Goal: Register for event/course

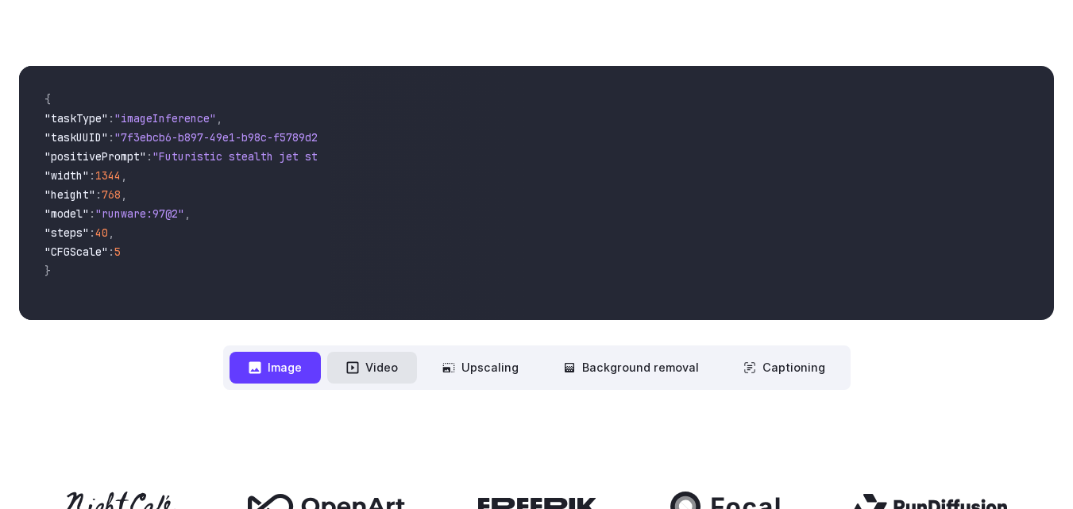
scroll to position [477, 0]
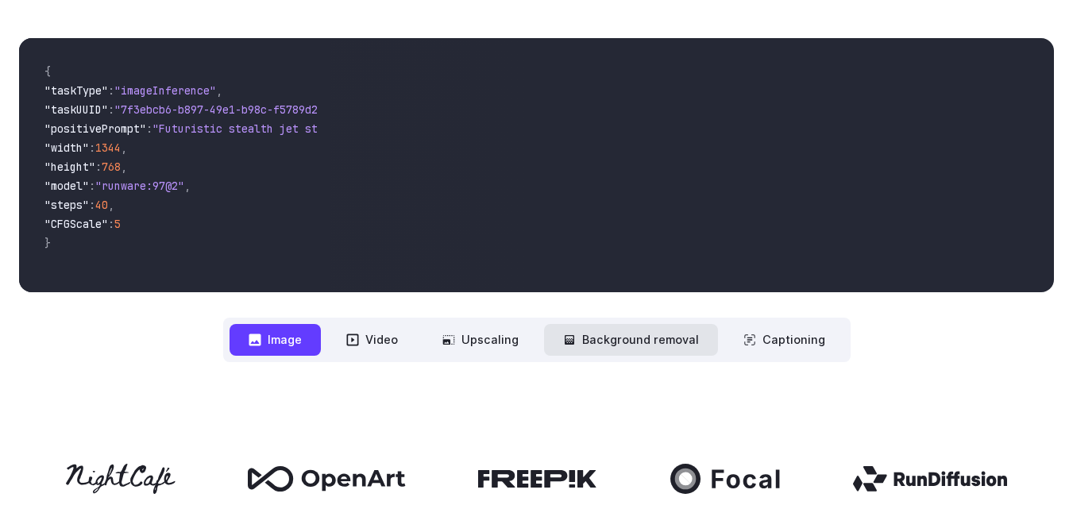
click at [605, 349] on button "Background removal" at bounding box center [631, 339] width 174 height 31
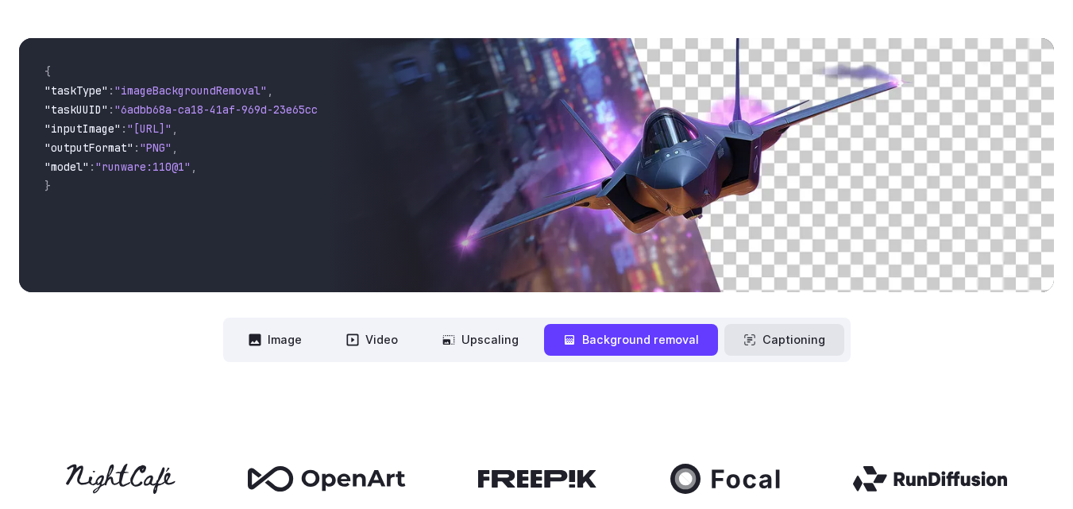
click at [807, 340] on button "Captioning" at bounding box center [785, 339] width 120 height 31
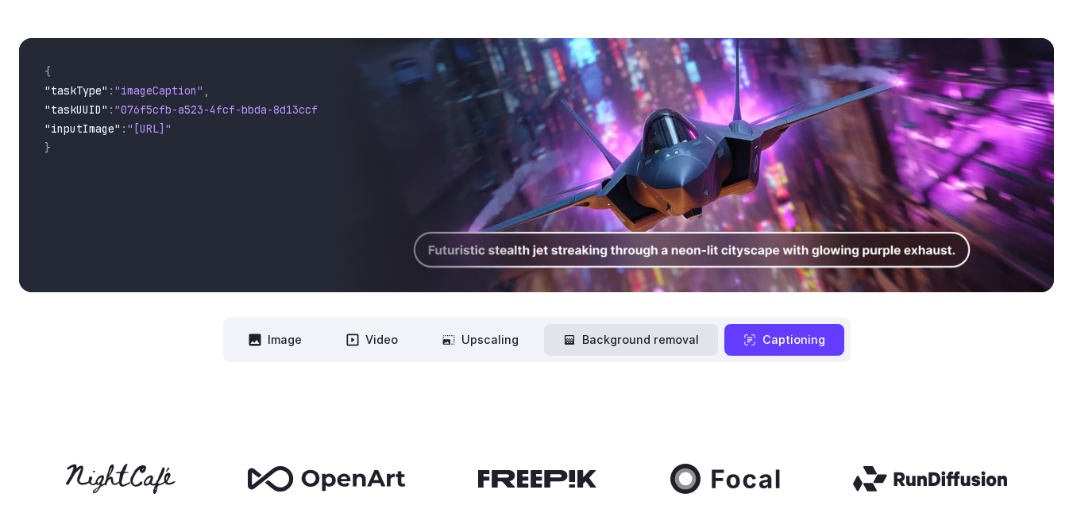
click at [652, 340] on button "Background removal" at bounding box center [631, 339] width 174 height 31
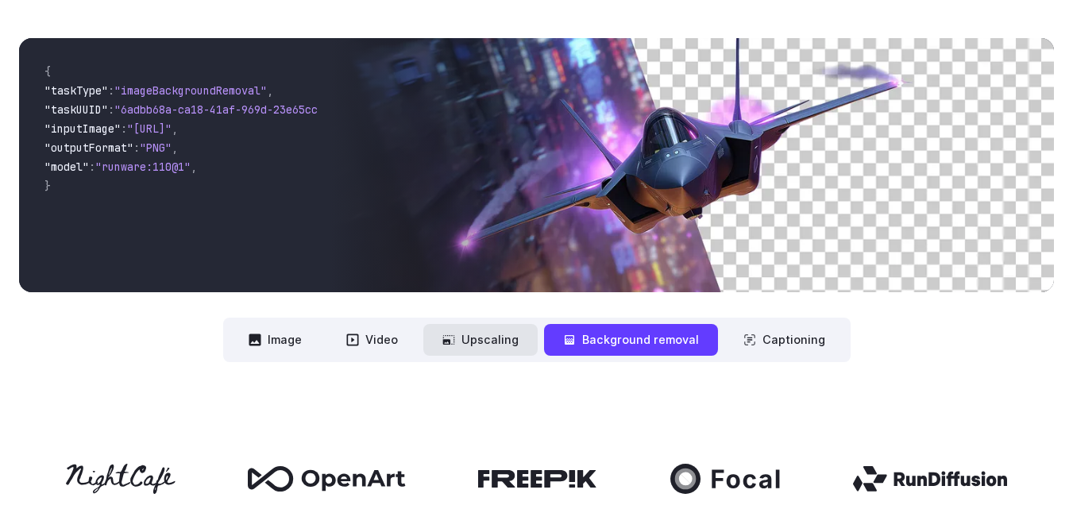
click at [514, 336] on button "Upscaling" at bounding box center [480, 339] width 114 height 31
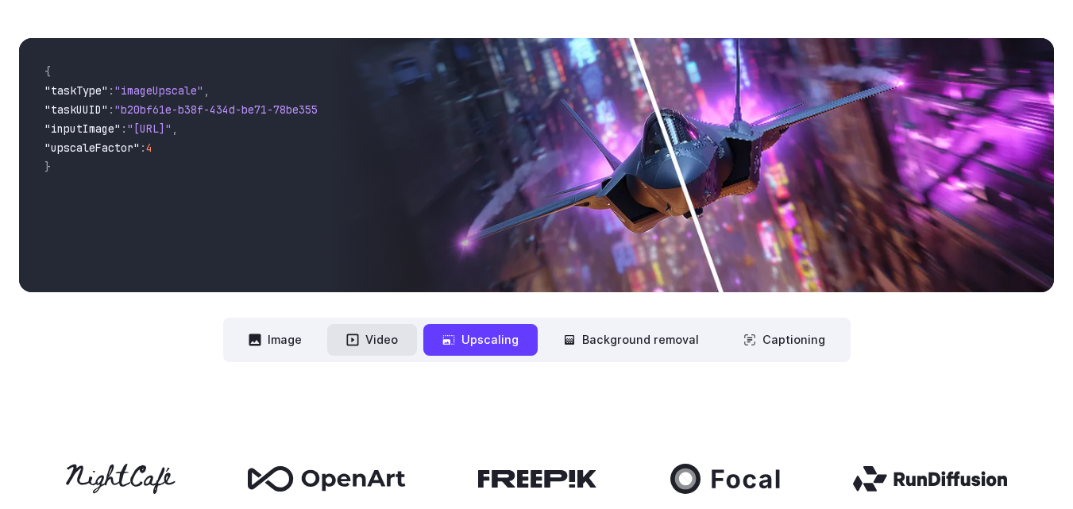
click at [370, 348] on button "Video" at bounding box center [372, 339] width 90 height 31
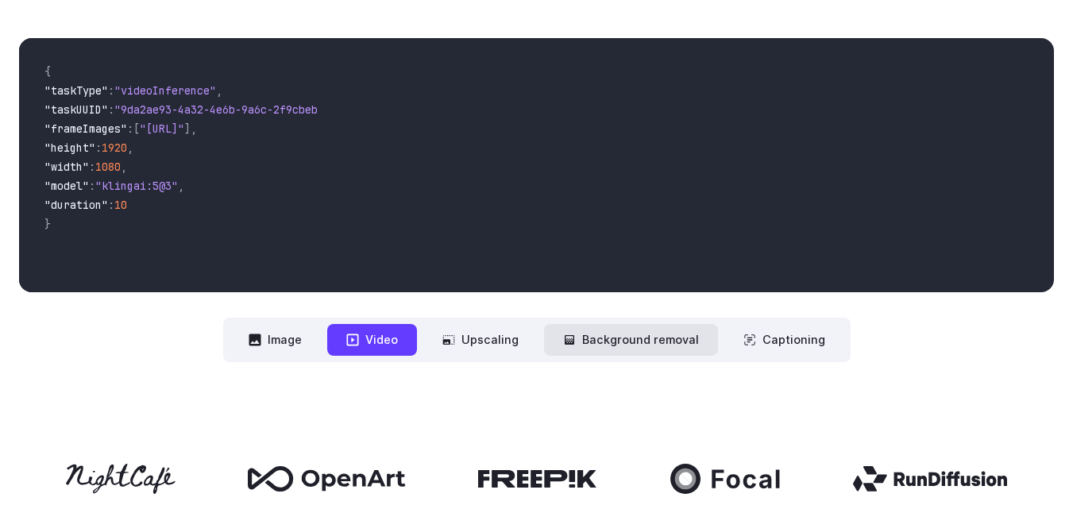
click at [680, 342] on button "Background removal" at bounding box center [631, 339] width 174 height 31
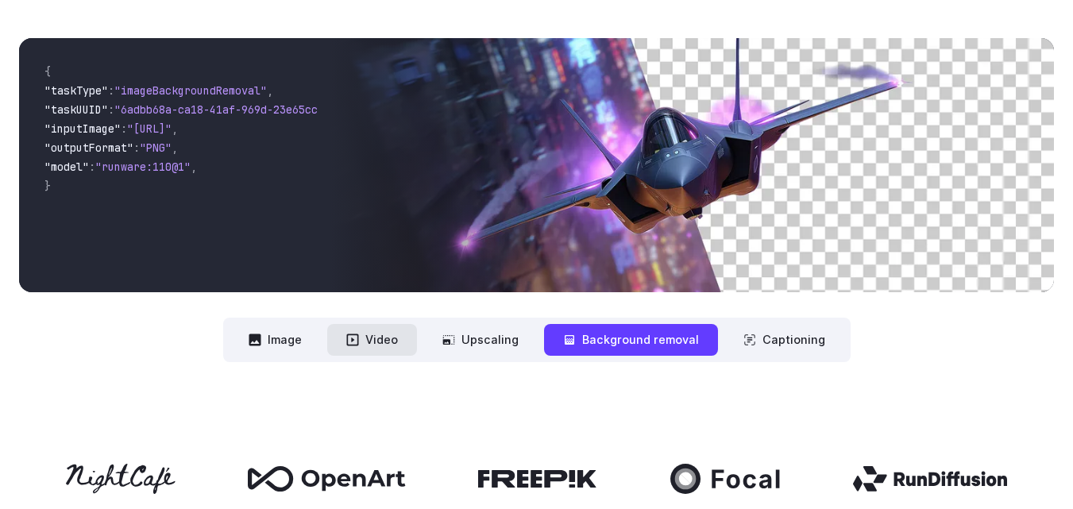
click at [399, 331] on button "Video" at bounding box center [372, 339] width 90 height 31
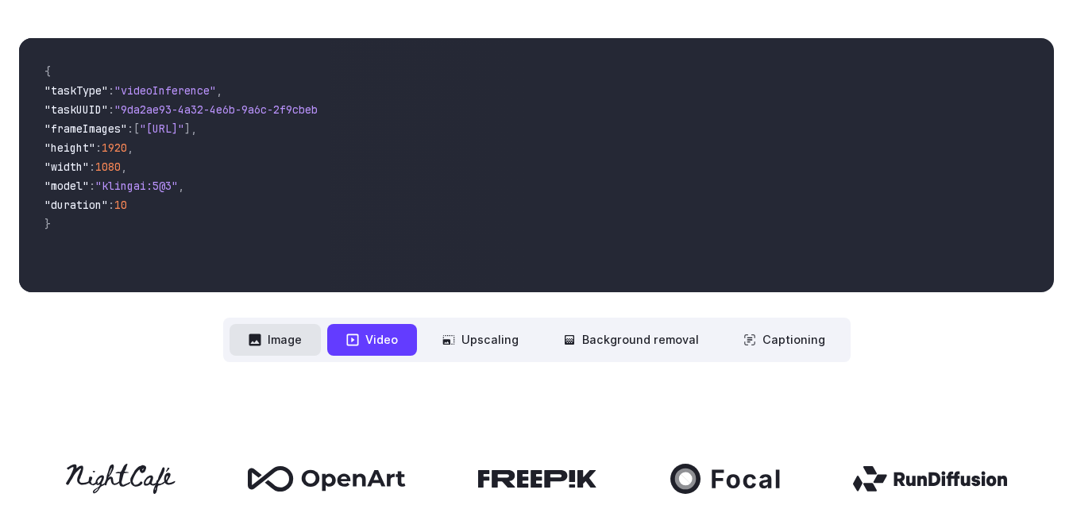
click at [297, 334] on button "Image" at bounding box center [275, 339] width 91 height 31
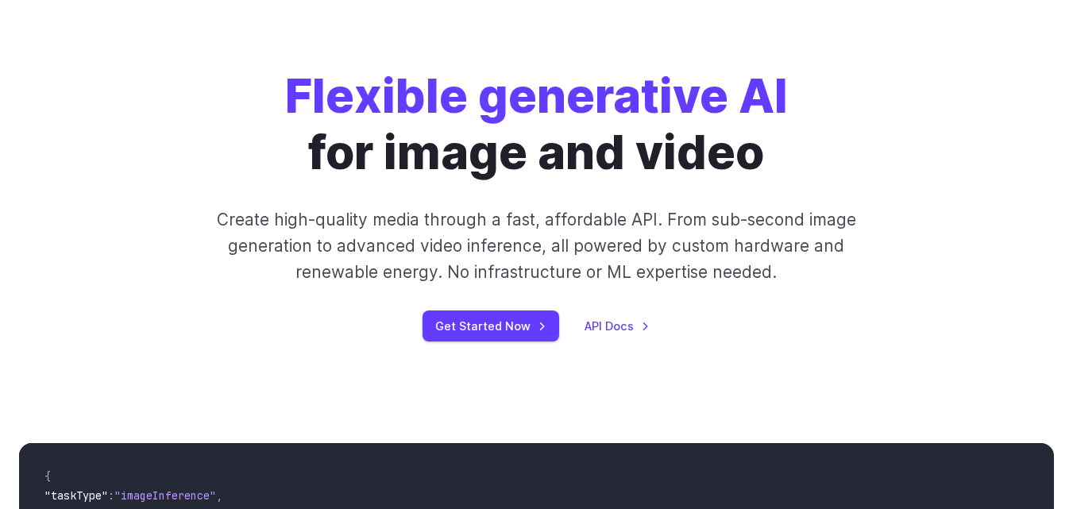
scroll to position [0, 0]
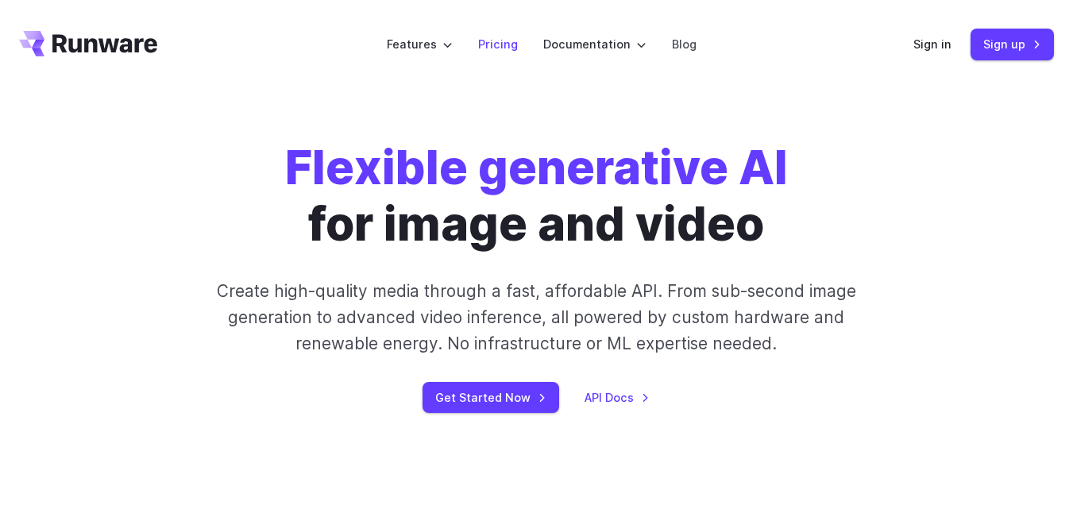
click at [513, 40] on link "Pricing" at bounding box center [498, 44] width 40 height 18
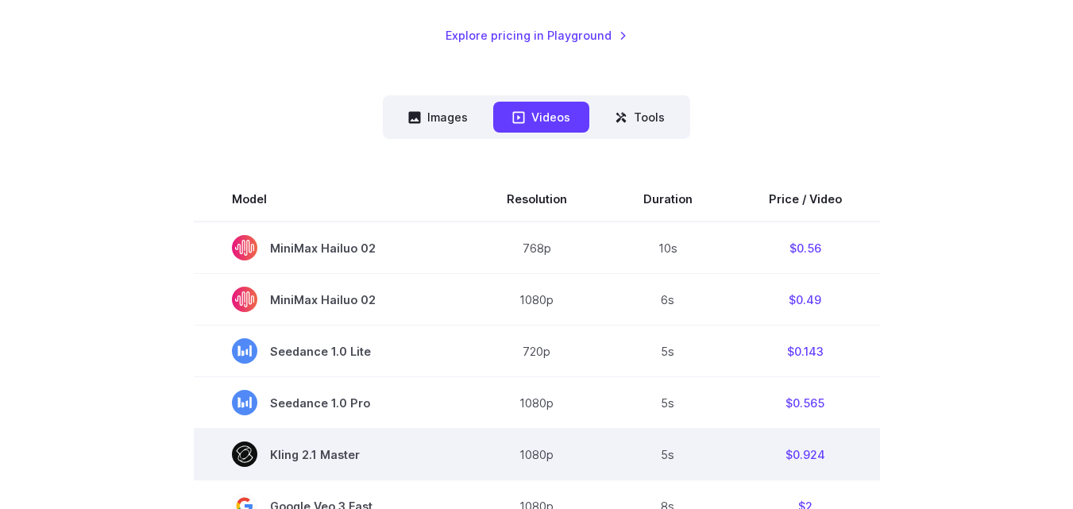
scroll to position [318, 0]
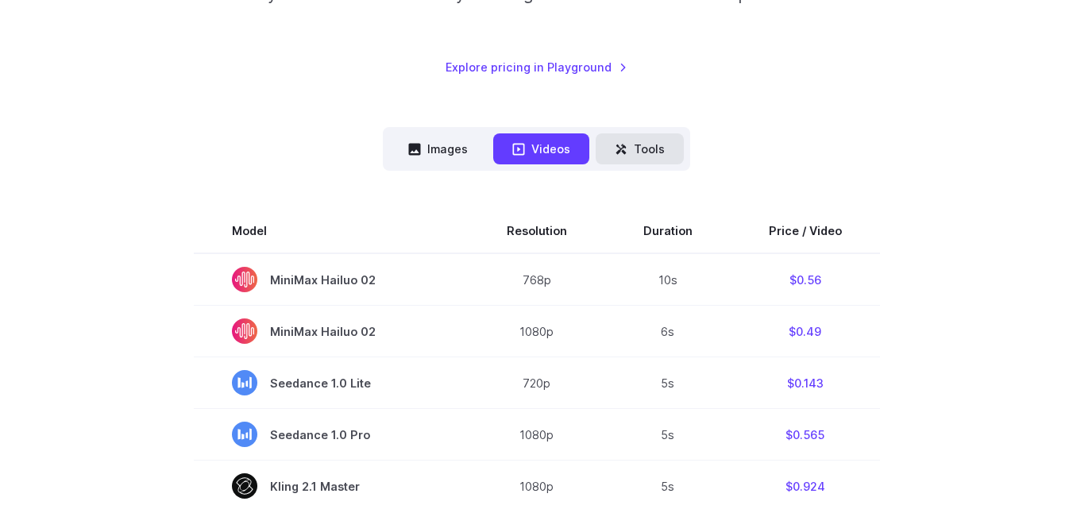
click at [662, 151] on button "Tools" at bounding box center [640, 148] width 88 height 31
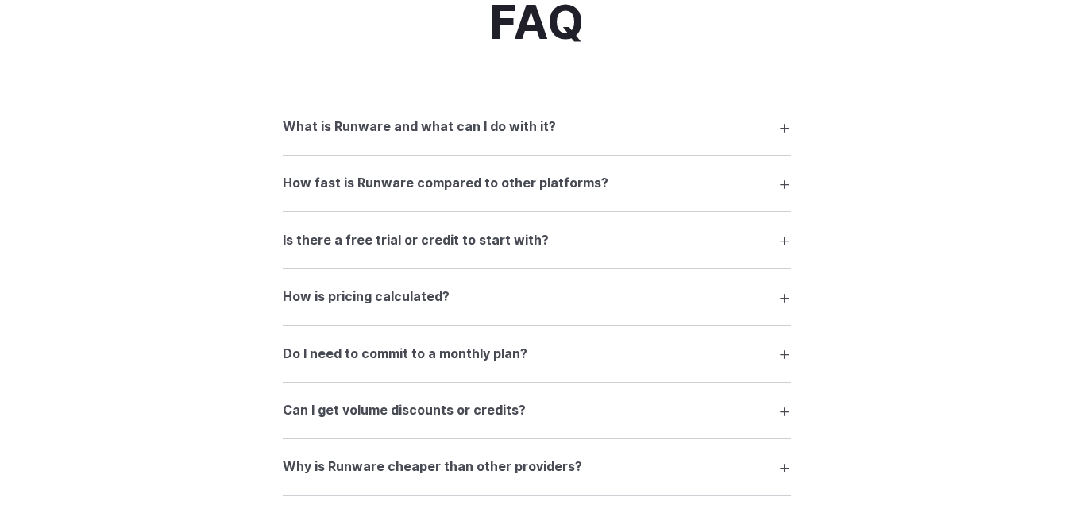
scroll to position [1271, 0]
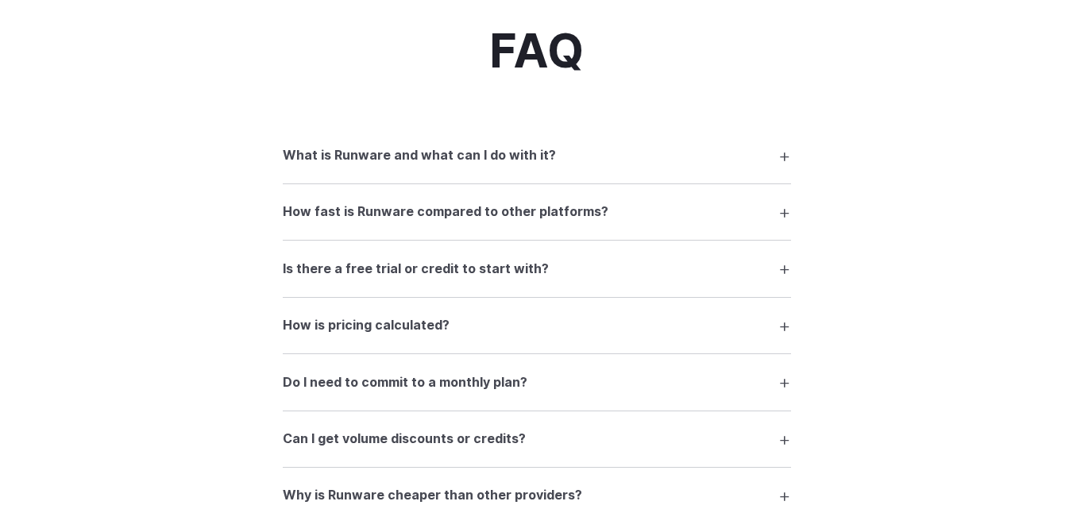
click at [771, 157] on summary "What is Runware and what can I do with it?" at bounding box center [537, 156] width 508 height 30
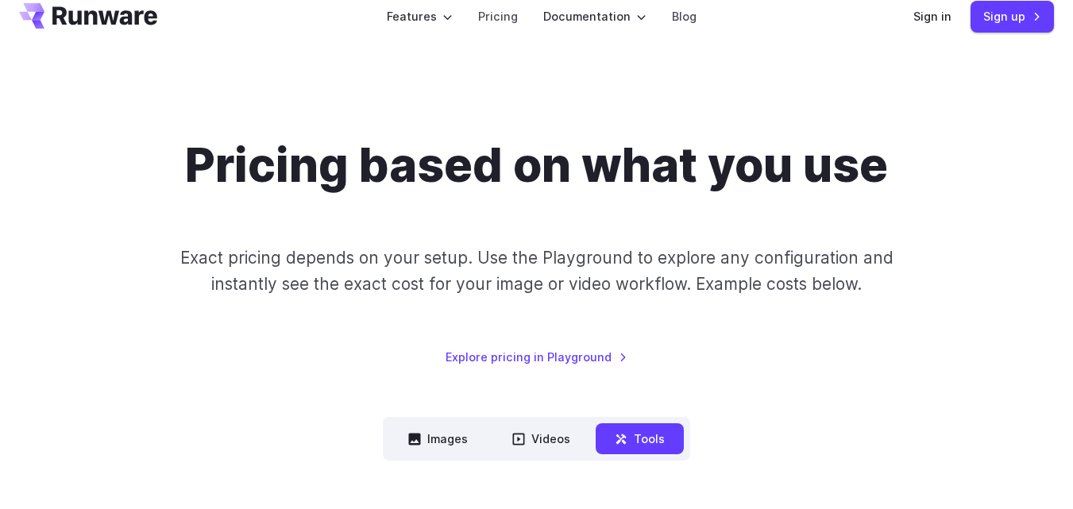
scroll to position [0, 0]
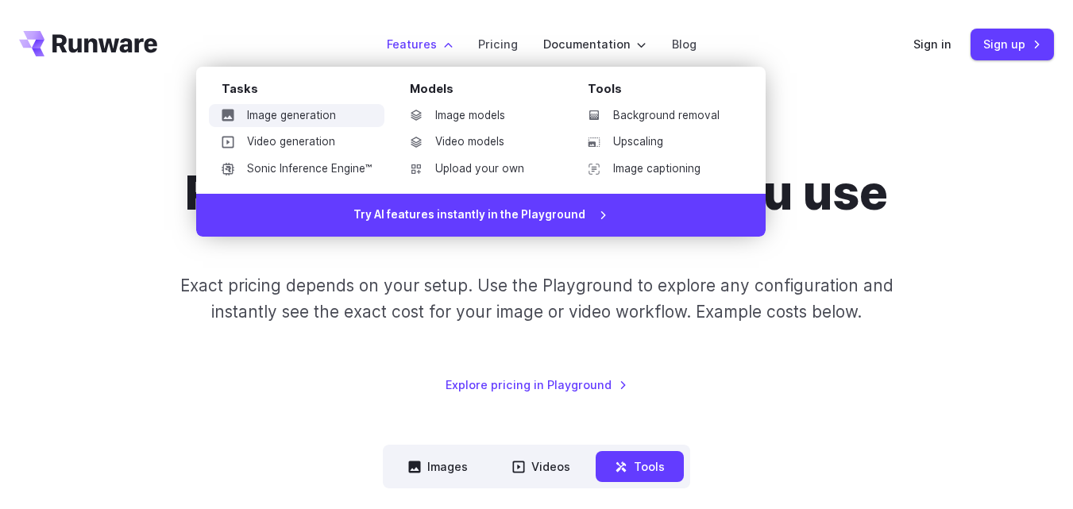
click at [313, 118] on link "Image generation" at bounding box center [297, 116] width 176 height 24
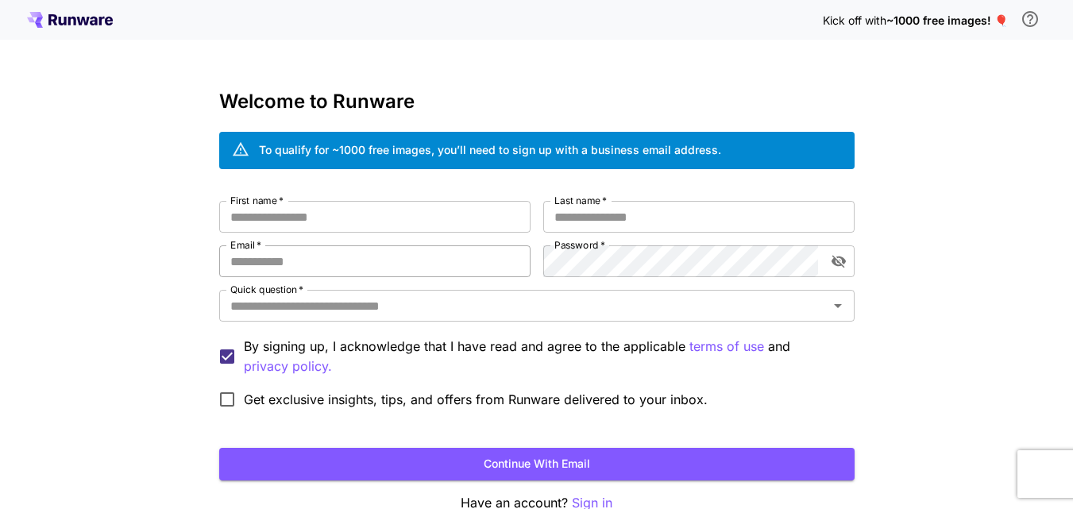
click at [320, 265] on input "Email   *" at bounding box center [374, 261] width 311 height 32
click at [101, 261] on div "Kick off with ~1000 free images! 🎈 Welcome to Runware To qualify for ~1000 free…" at bounding box center [536, 299] width 1073 height 598
click at [316, 206] on input "First name   *" at bounding box center [374, 217] width 311 height 32
click at [303, 222] on input "First name   *" at bounding box center [374, 217] width 311 height 32
click at [342, 216] on input "First name   *" at bounding box center [374, 217] width 311 height 32
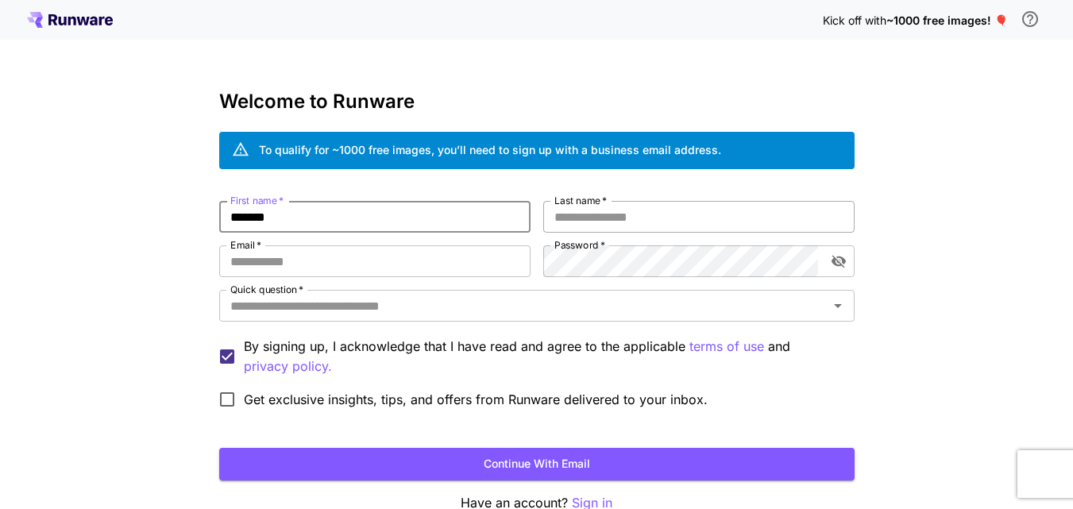
type input "*******"
click at [579, 209] on input "Last name   *" at bounding box center [698, 217] width 311 height 32
type input "*******"
click at [235, 218] on input "*******" at bounding box center [374, 217] width 311 height 32
type input "*******"
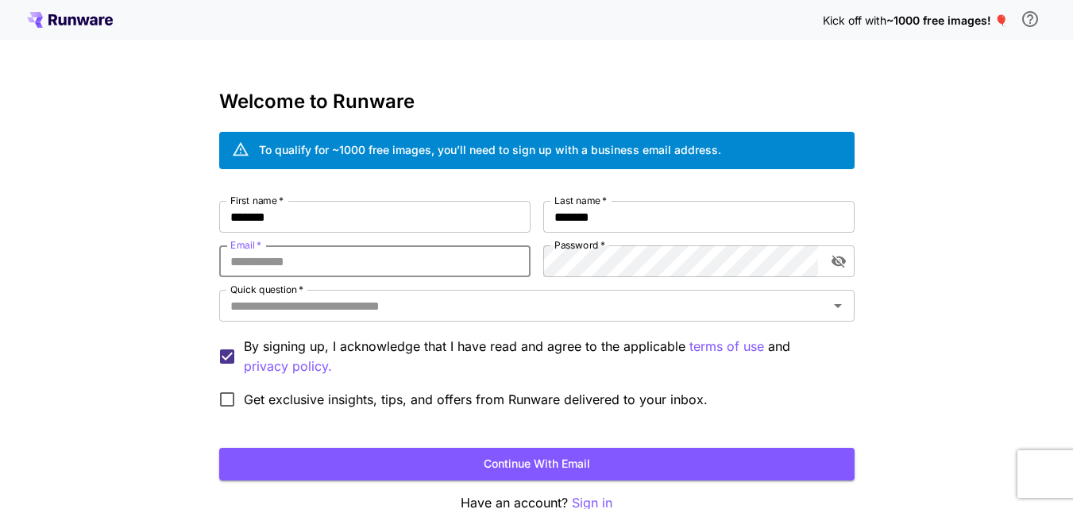
click at [308, 259] on input "Email   *" at bounding box center [374, 261] width 311 height 32
type input "**********"
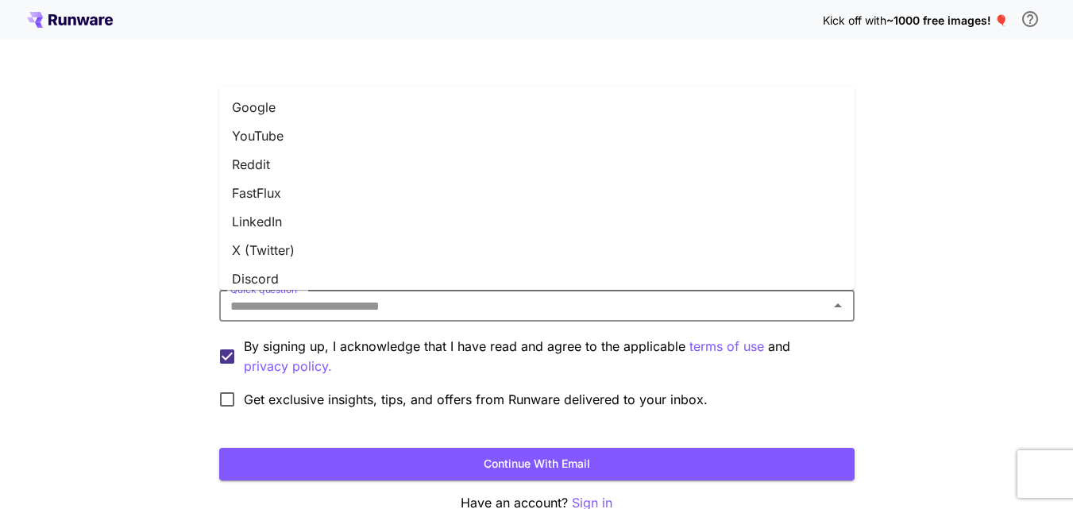
click at [336, 315] on input "Quick question   *" at bounding box center [524, 306] width 600 height 22
click at [891, 313] on div "**********" at bounding box center [536, 299] width 1073 height 598
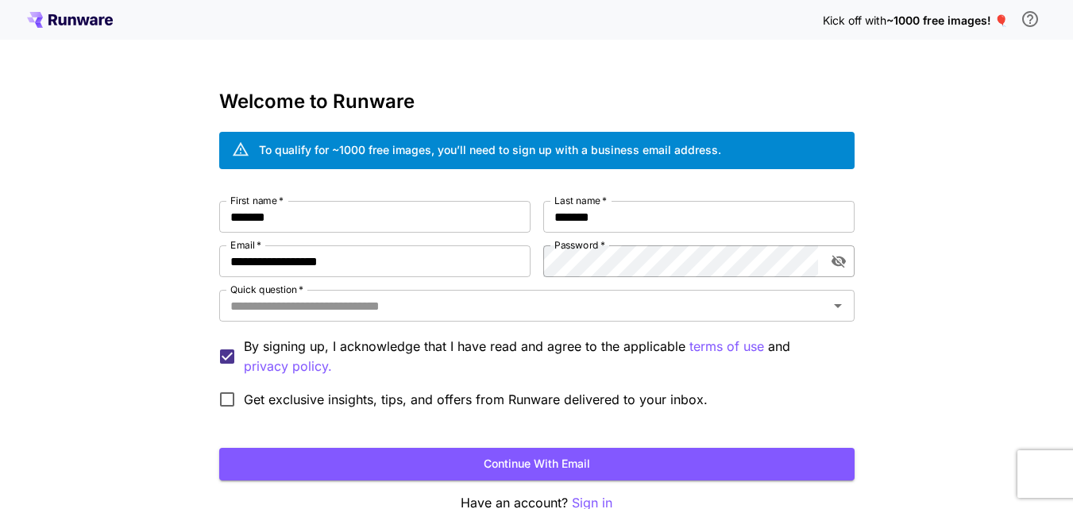
click at [843, 253] on button "toggle password visibility" at bounding box center [839, 261] width 29 height 29
click at [840, 307] on icon "Open" at bounding box center [838, 305] width 19 height 19
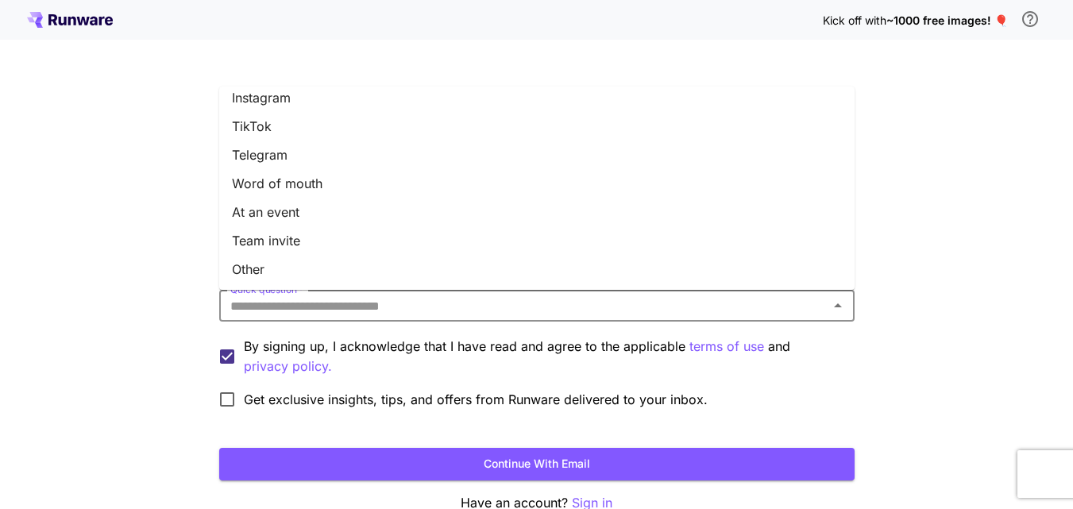
click at [249, 271] on li "Other" at bounding box center [537, 269] width 636 height 29
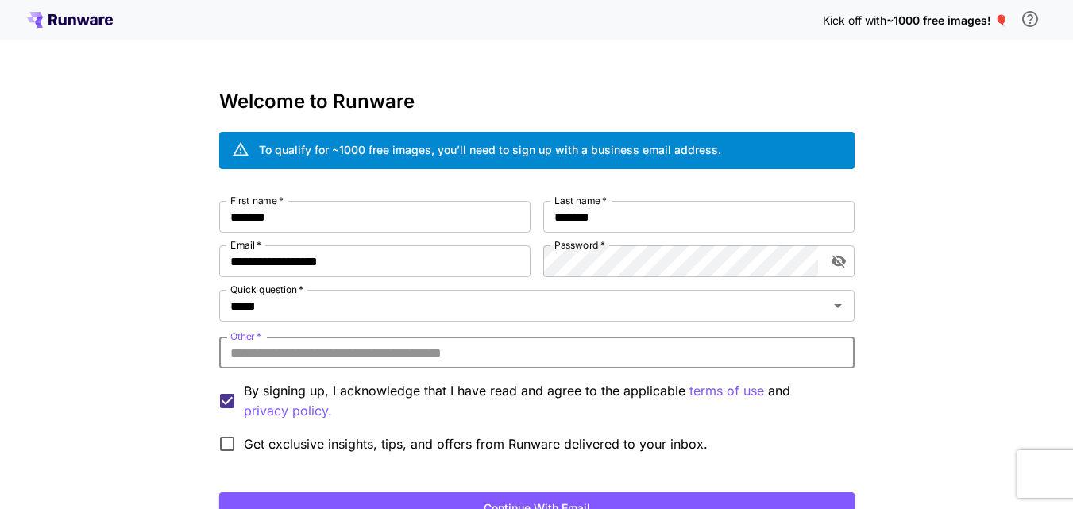
click at [289, 341] on input "Other   *" at bounding box center [537, 353] width 636 height 32
click at [231, 351] on input "**********" at bounding box center [537, 353] width 636 height 32
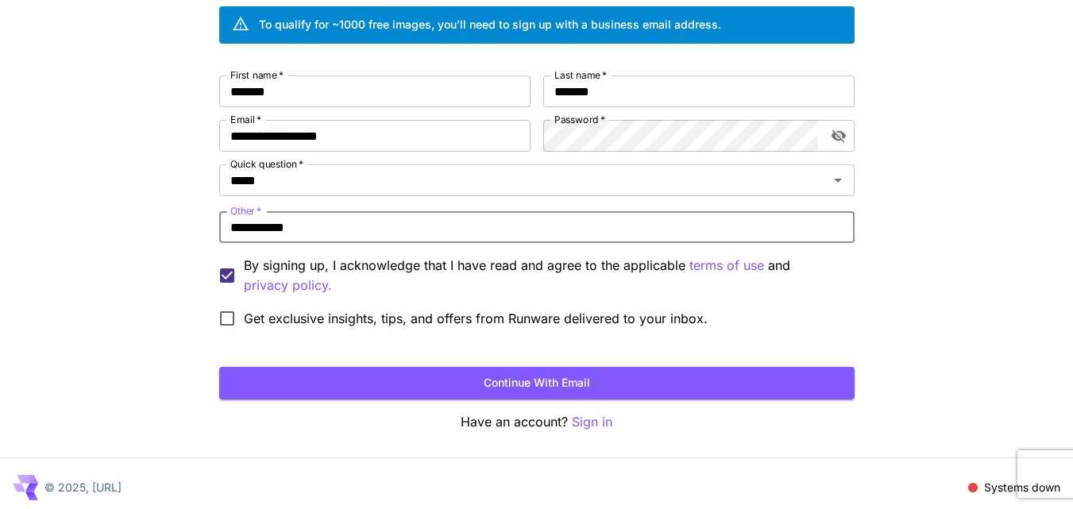
scroll to position [133, 0]
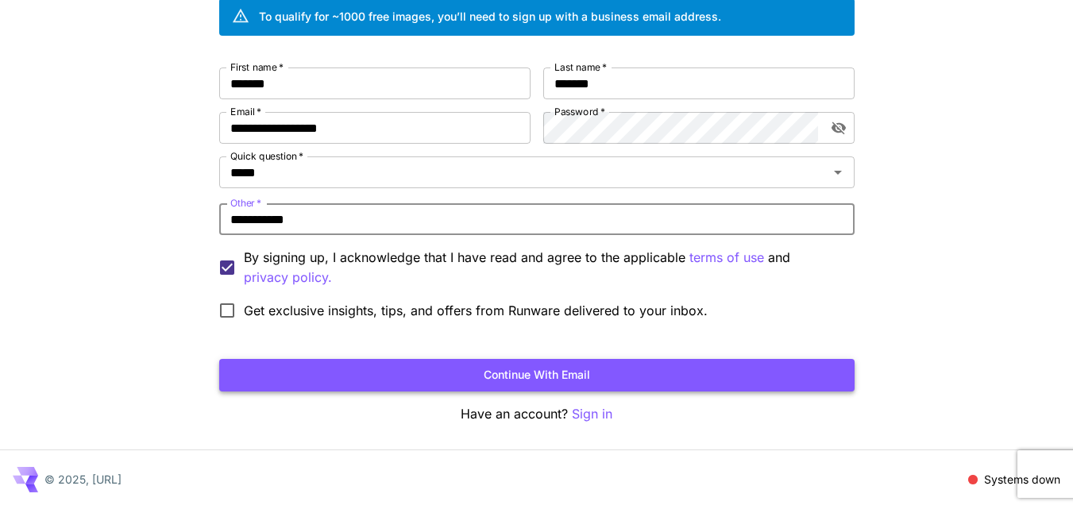
type input "**********"
click at [392, 388] on button "Continue with email" at bounding box center [537, 375] width 636 height 33
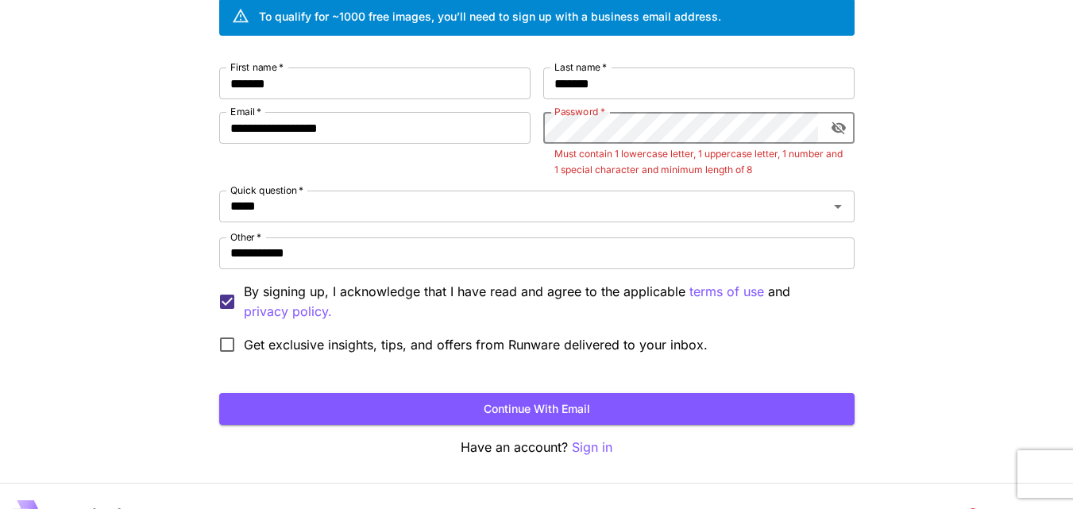
click at [842, 126] on icon "toggle password visibility" at bounding box center [838, 128] width 14 height 13
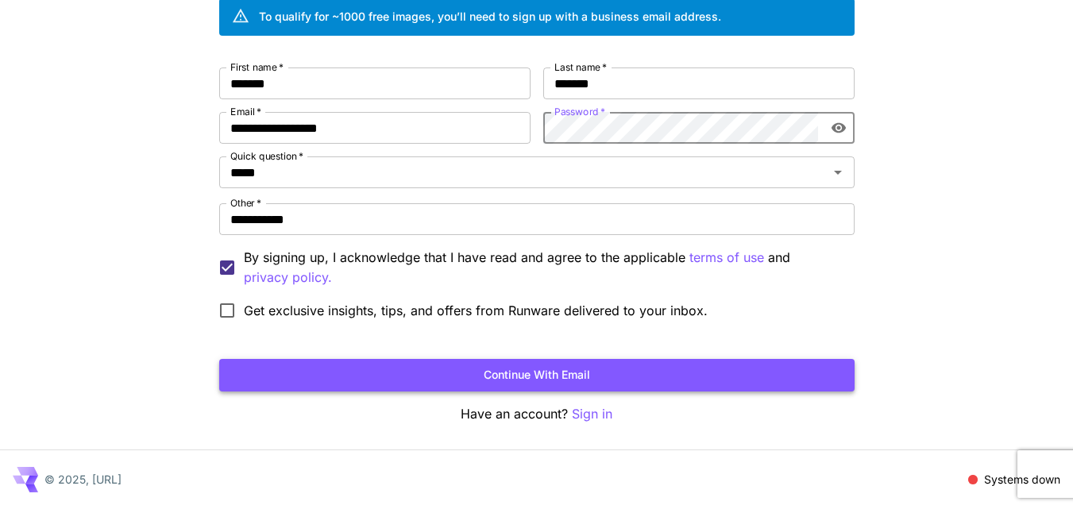
click at [505, 378] on button "Continue with email" at bounding box center [537, 375] width 636 height 33
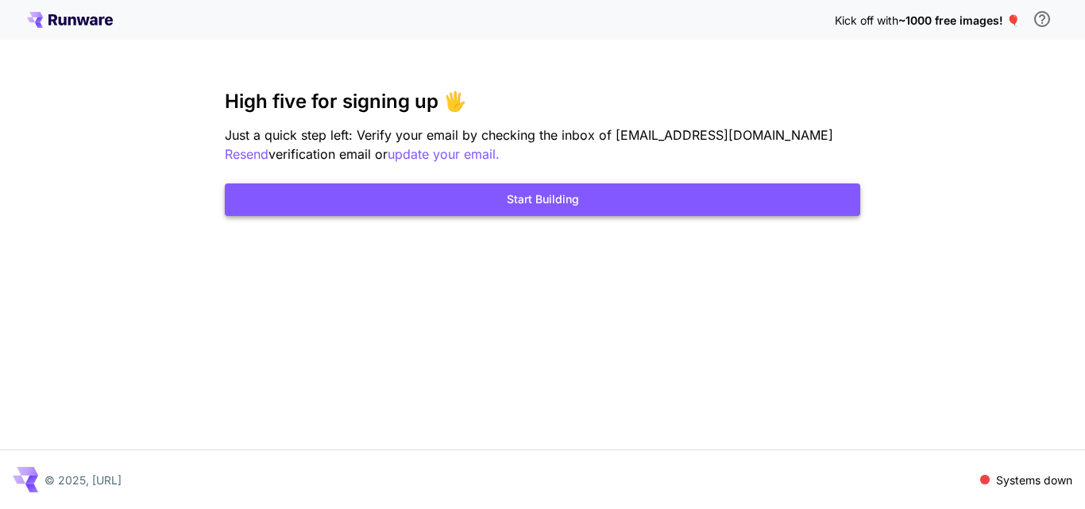
click at [480, 199] on button "Start Building" at bounding box center [543, 200] width 636 height 33
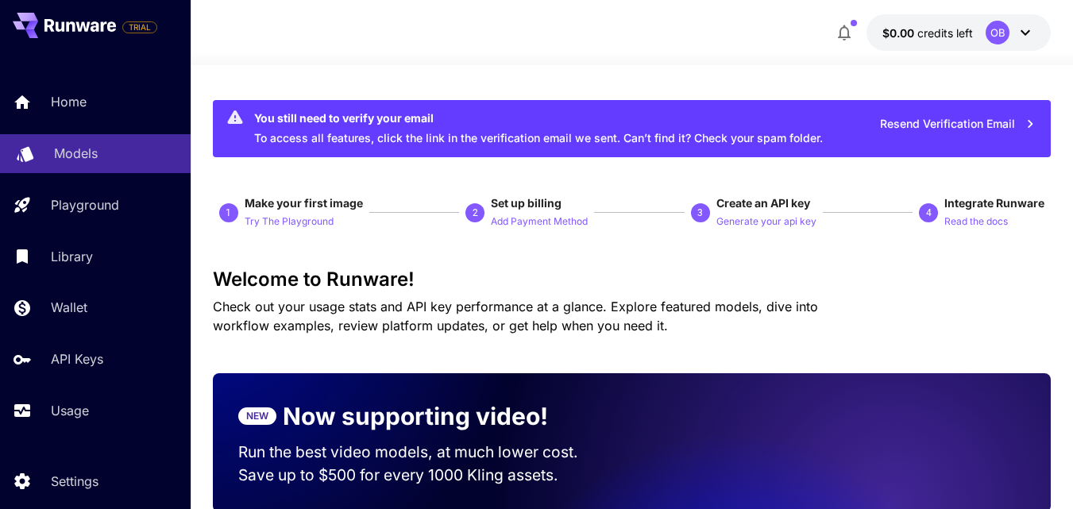
click at [71, 154] on p "Models" at bounding box center [76, 153] width 44 height 19
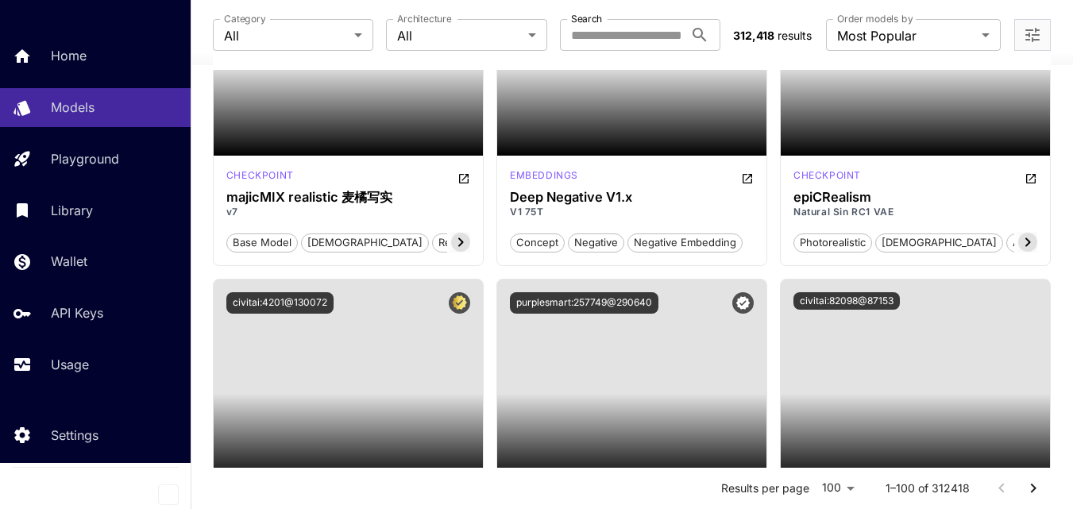
scroll to position [3178, 0]
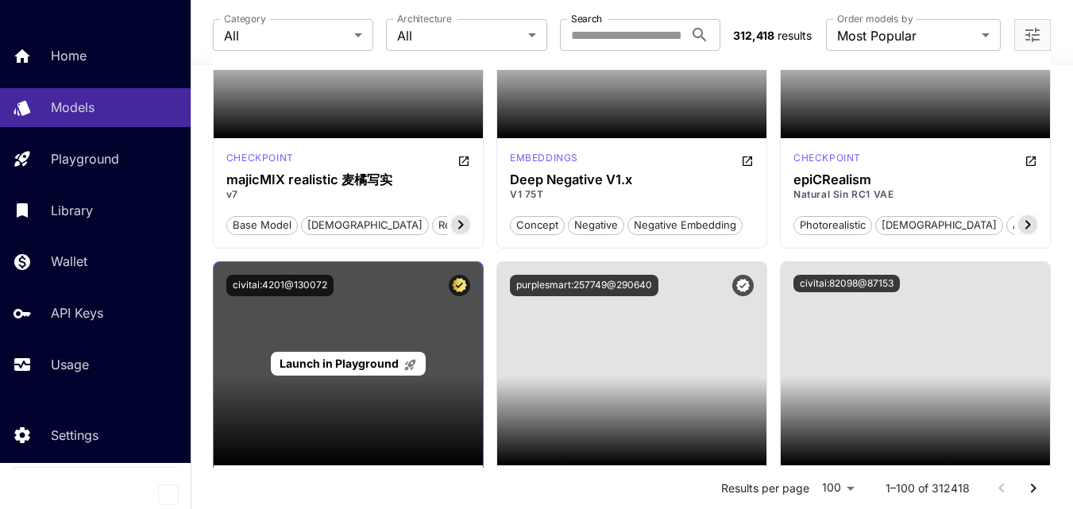
click at [394, 362] on span "Launch in Playground" at bounding box center [339, 364] width 119 height 14
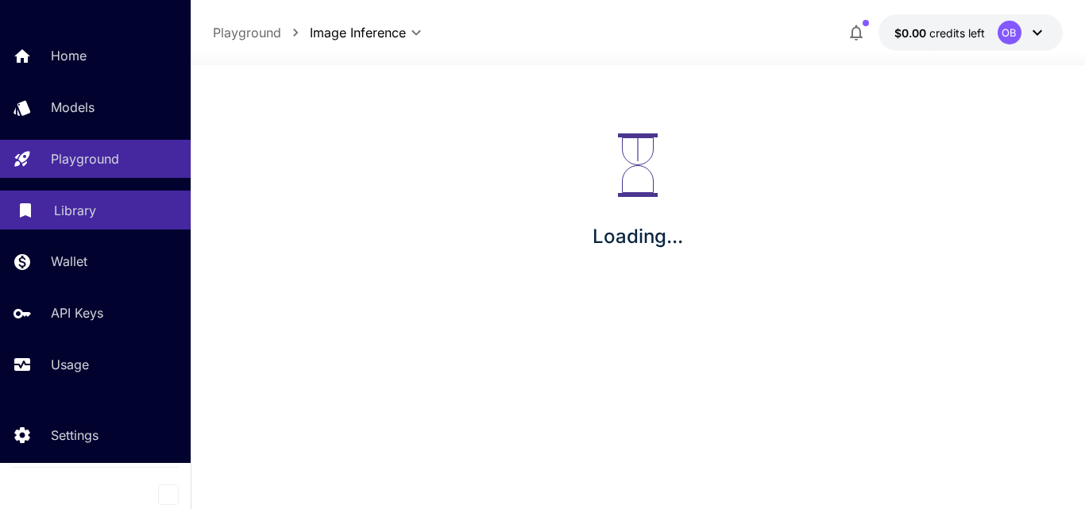
click at [90, 202] on p "Library" at bounding box center [75, 210] width 42 height 19
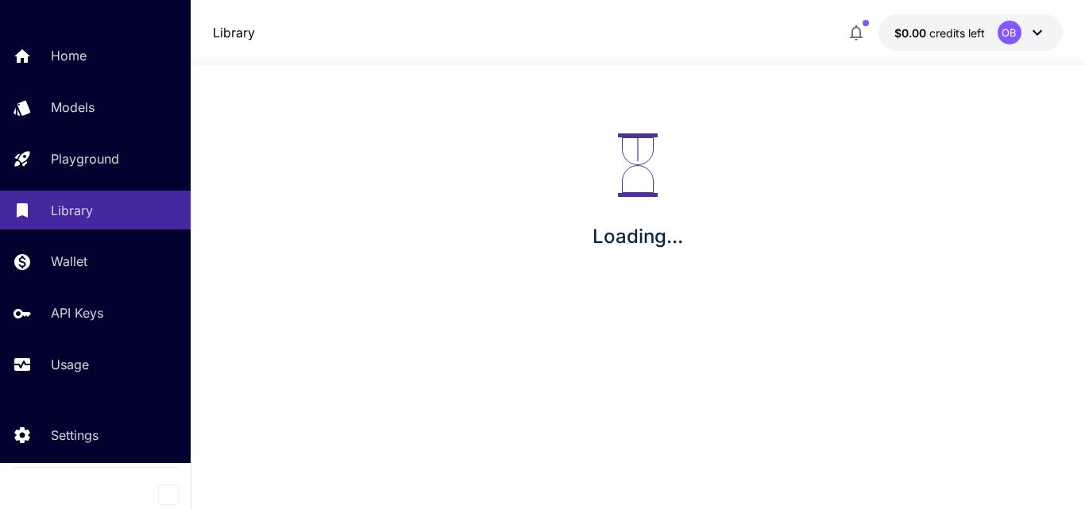
click at [858, 24] on icon "button" at bounding box center [856, 32] width 19 height 19
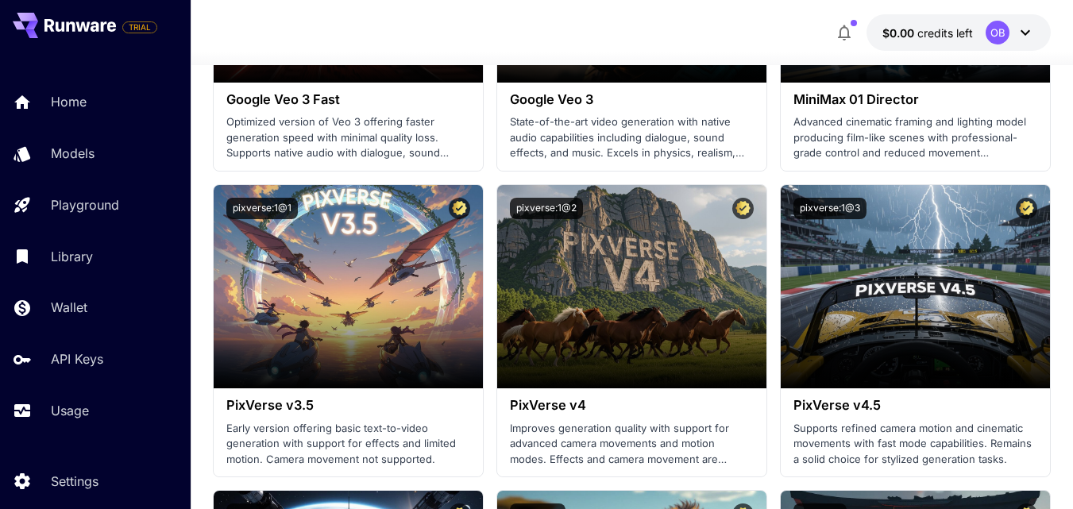
scroll to position [1838, 0]
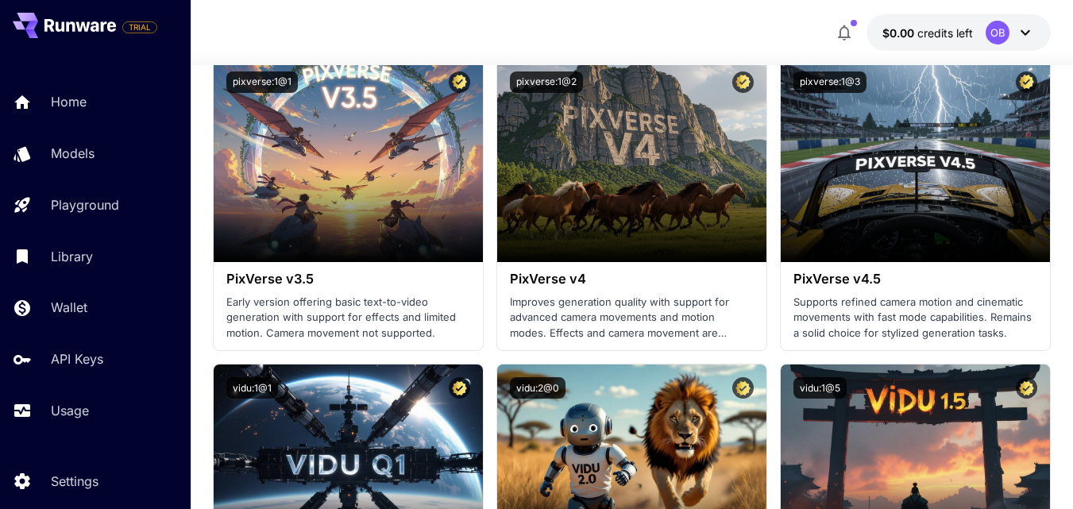
drag, startPoint x: 1084, startPoint y: 26, endPoint x: 1084, endPoint y: 152, distance: 125.5
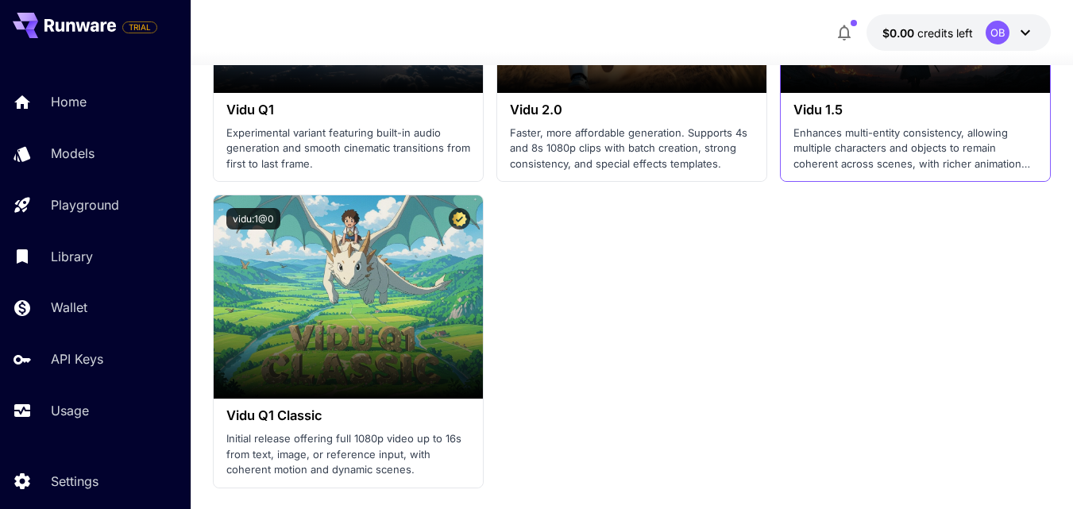
scroll to position [2314, 0]
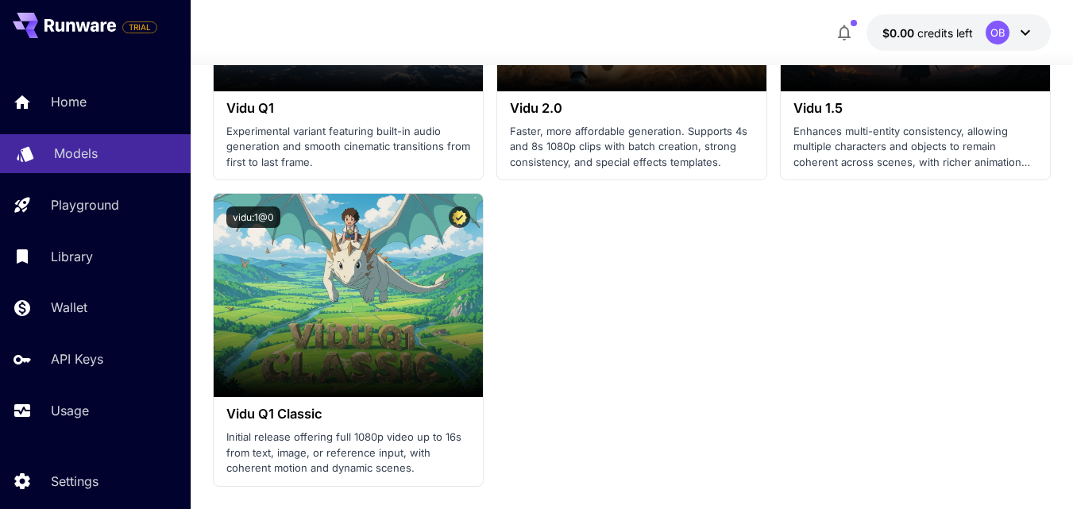
click at [75, 147] on p "Models" at bounding box center [76, 153] width 44 height 19
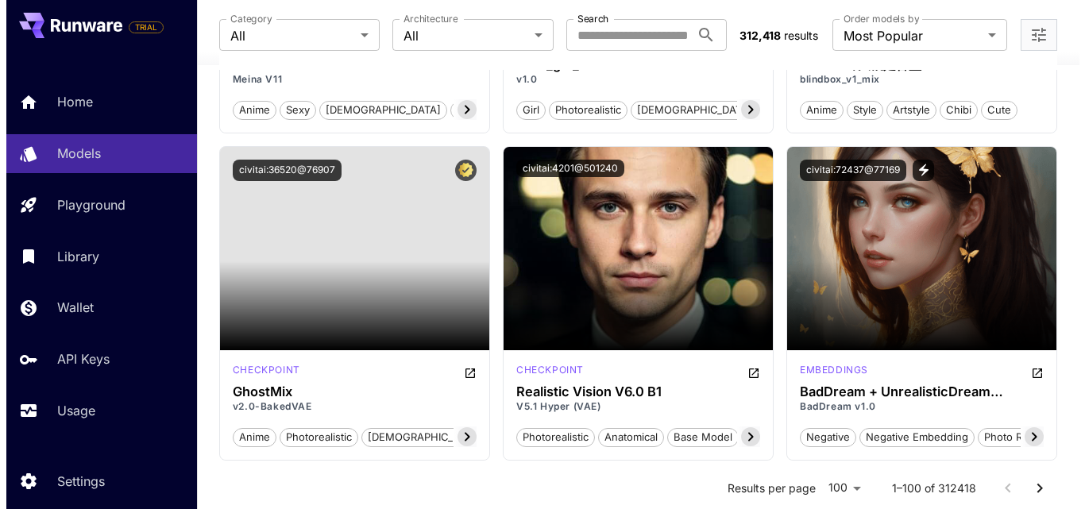
scroll to position [5085, 0]
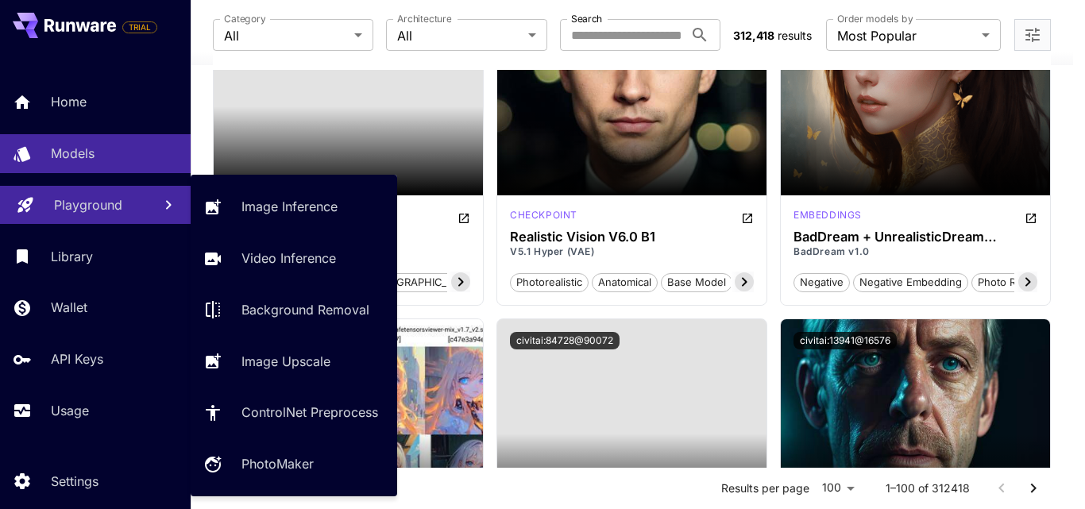
click at [126, 186] on link "Playground" at bounding box center [95, 205] width 191 height 39
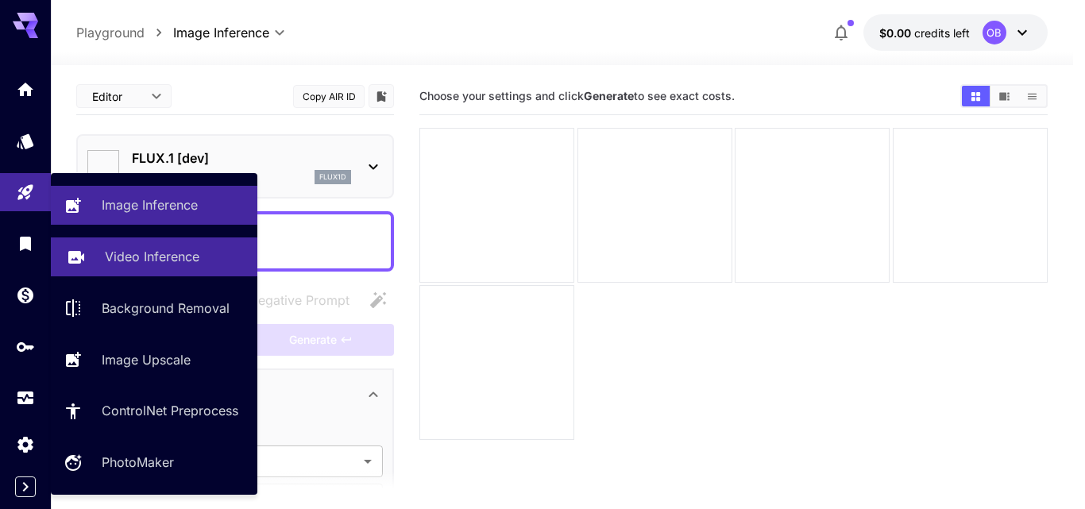
type input "**********"
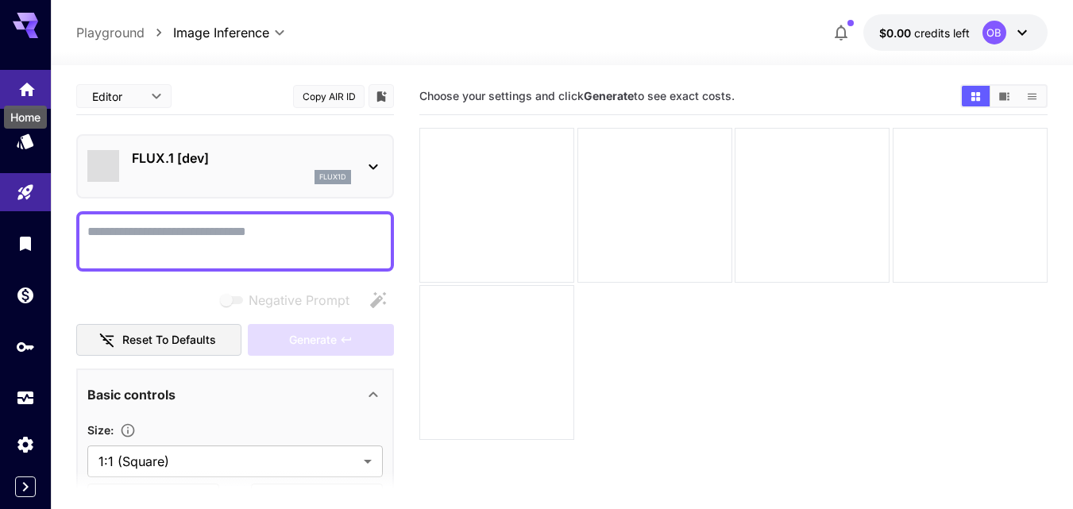
click at [23, 87] on icon "Home" at bounding box center [27, 85] width 16 height 14
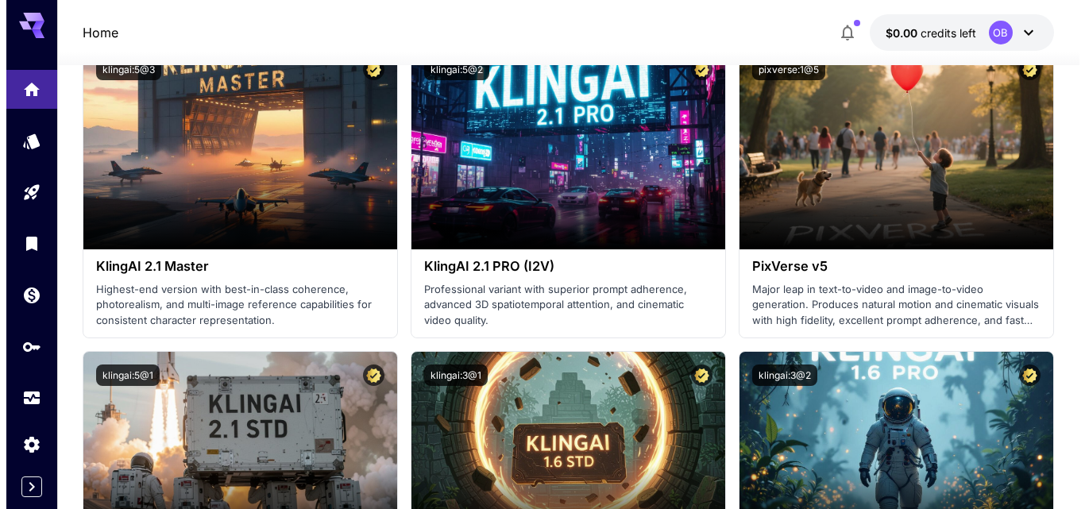
scroll to position [953, 0]
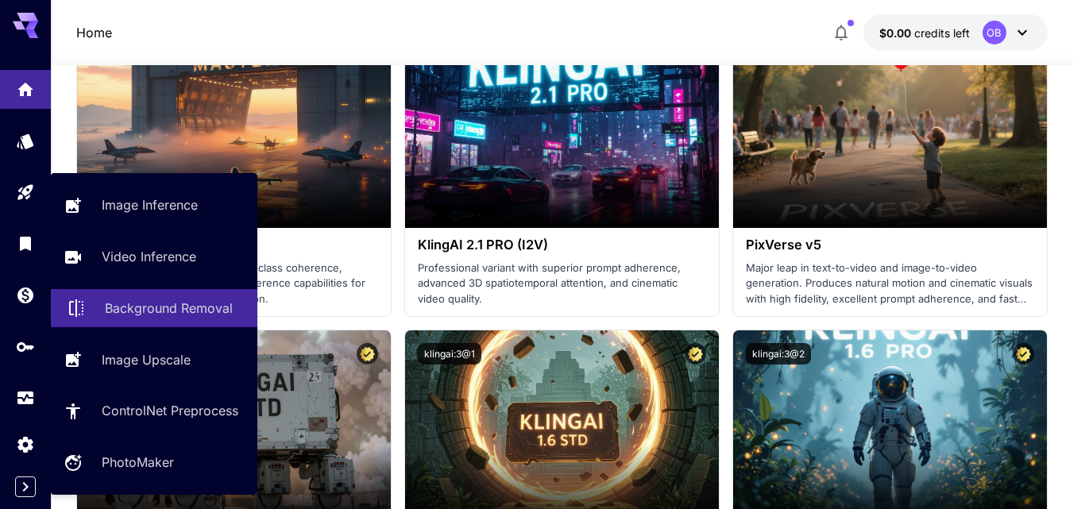
click at [191, 322] on link "Background Removal" at bounding box center [154, 308] width 207 height 39
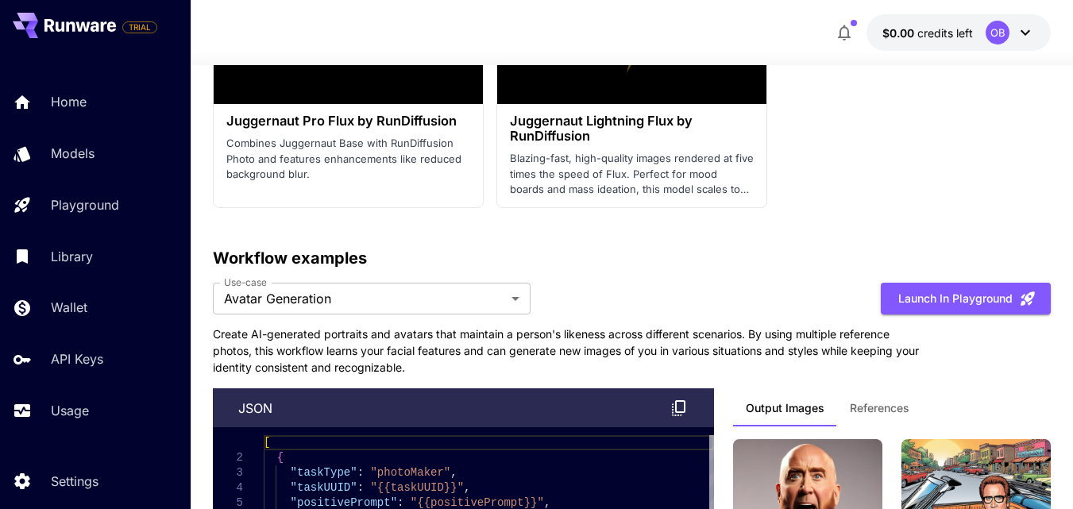
scroll to position [5367, 0]
